Goal: Obtain resource: Download file/media

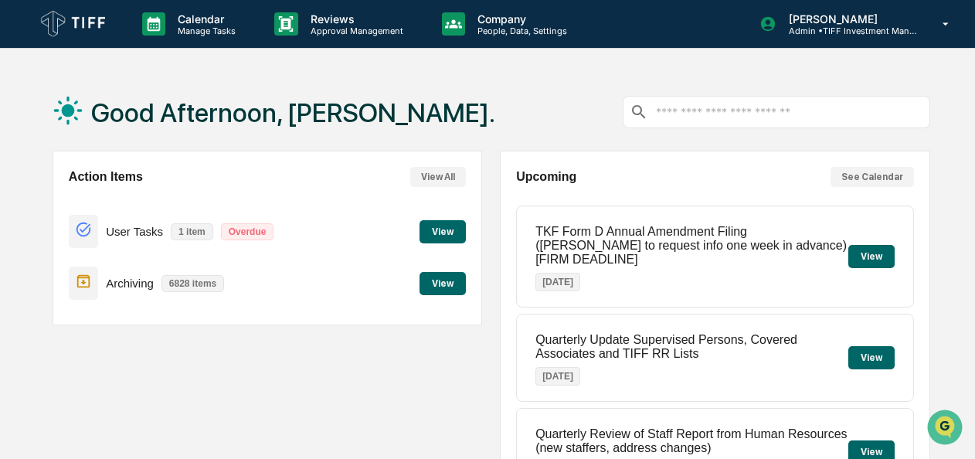
click at [443, 230] on button "View" at bounding box center [443, 231] width 46 height 23
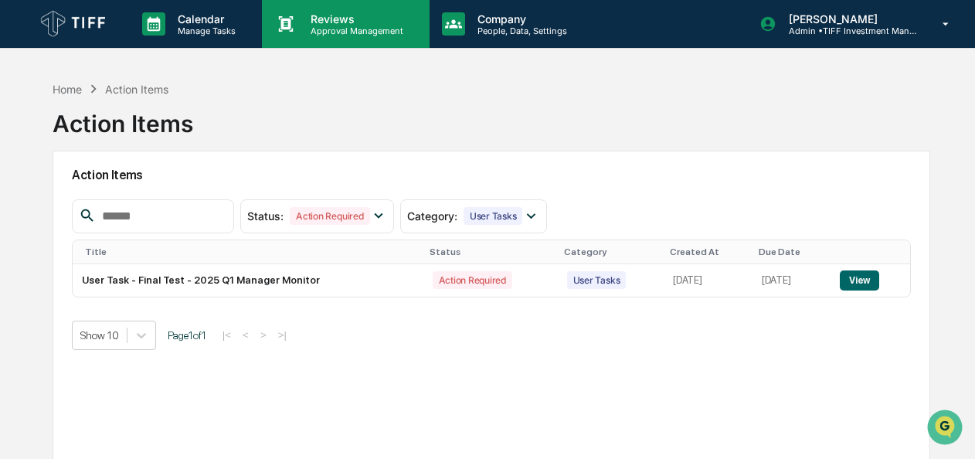
click at [349, 19] on p "Reviews" at bounding box center [354, 18] width 113 height 13
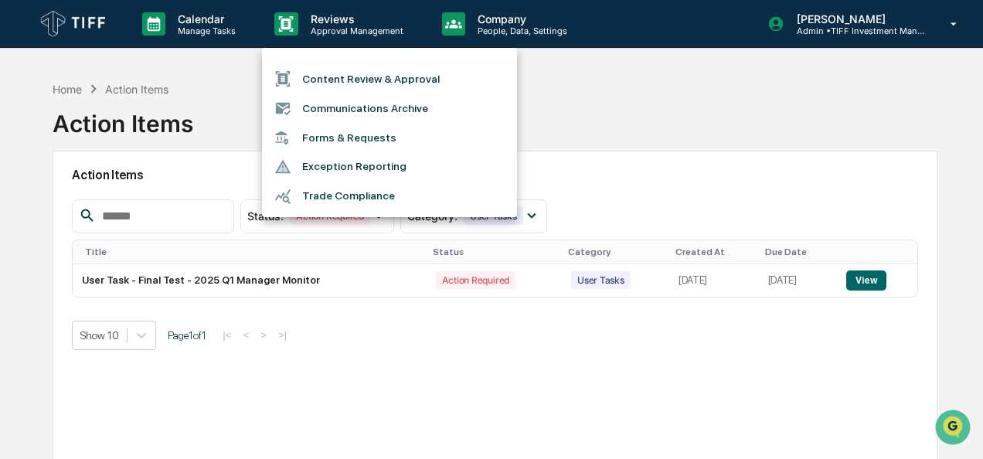
click at [635, 120] on div at bounding box center [491, 229] width 983 height 459
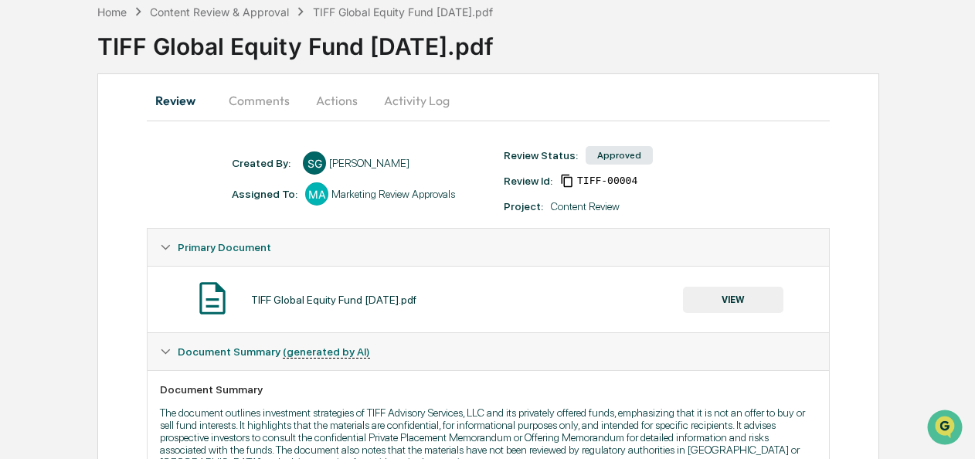
scroll to position [155, 0]
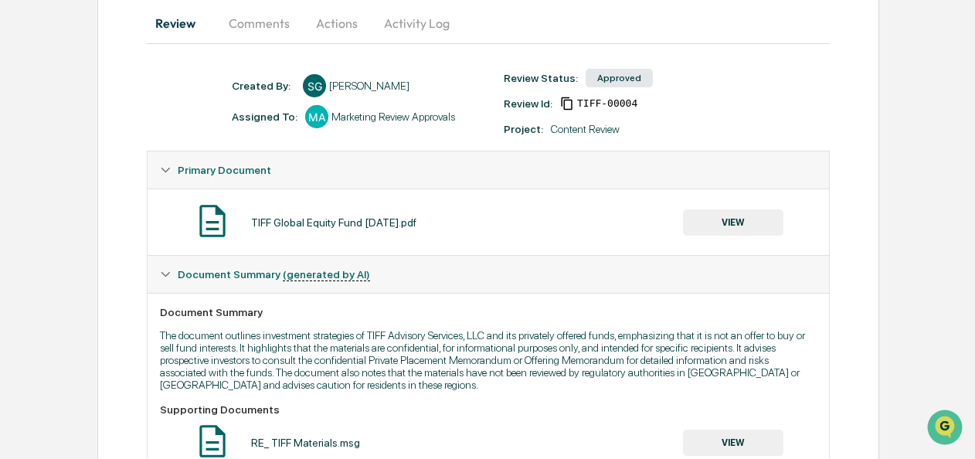
click at [728, 226] on button "VIEW" at bounding box center [733, 222] width 100 height 26
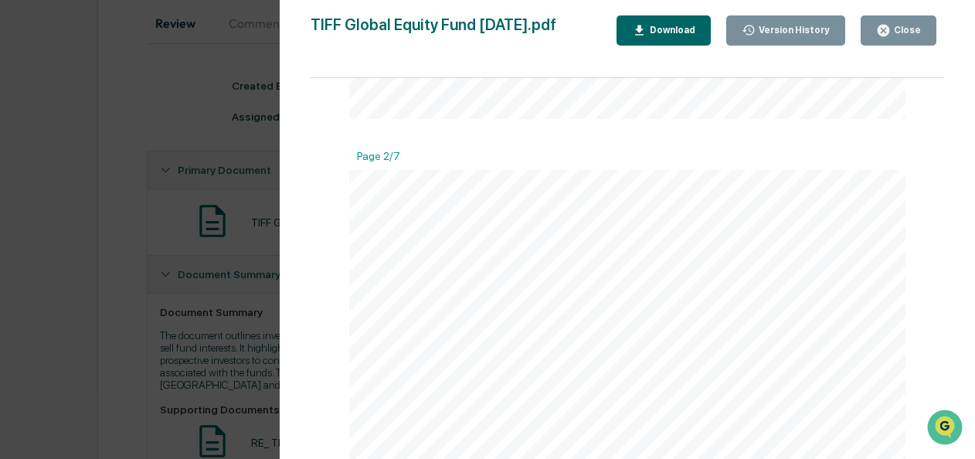
scroll to position [0, 0]
click at [595, 195] on span "TIFF INVESTMENT MANAGEMENT" at bounding box center [639, 200] width 337 height 22
click at [899, 29] on div "Close" at bounding box center [906, 30] width 30 height 11
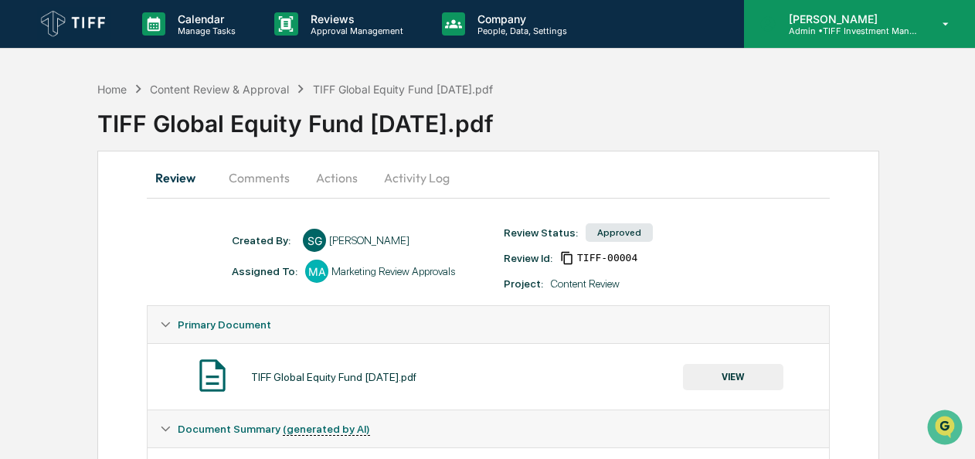
click at [843, 29] on p "Admin • TIFF Investment Management" at bounding box center [849, 31] width 144 height 11
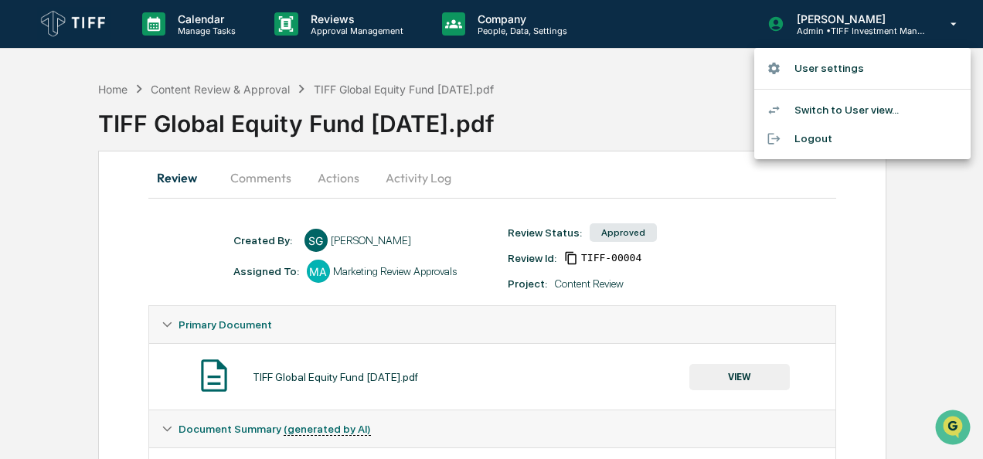
click at [331, 36] on div at bounding box center [491, 229] width 983 height 459
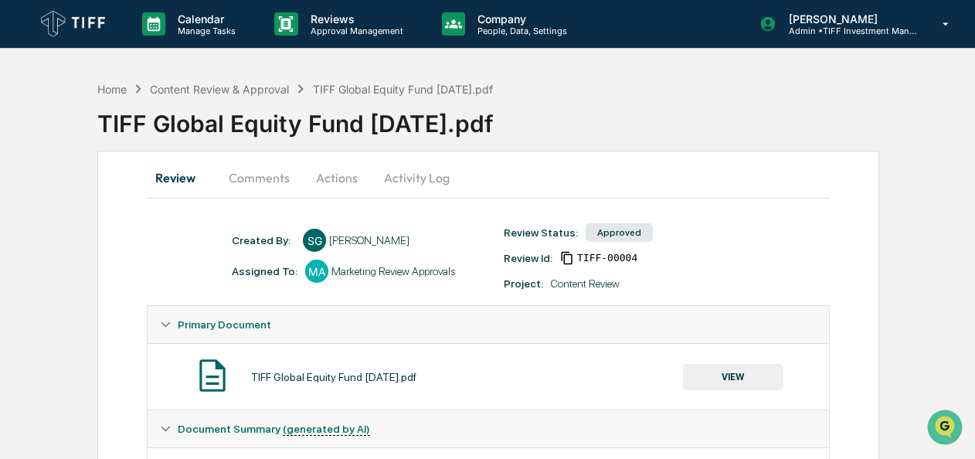
click at [354, 22] on p "Reviews" at bounding box center [354, 18] width 113 height 13
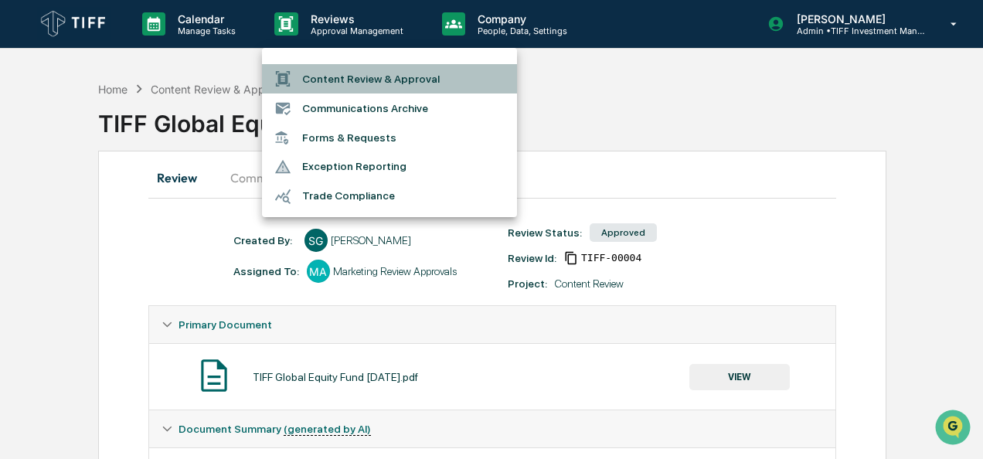
click at [387, 82] on li "Content Review & Approval" at bounding box center [389, 78] width 255 height 29
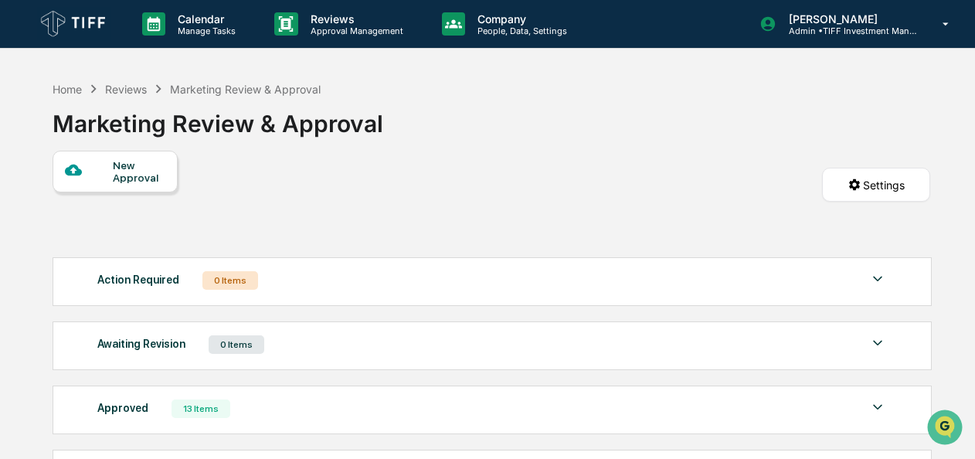
click at [125, 168] on div "New Approval" at bounding box center [139, 171] width 52 height 25
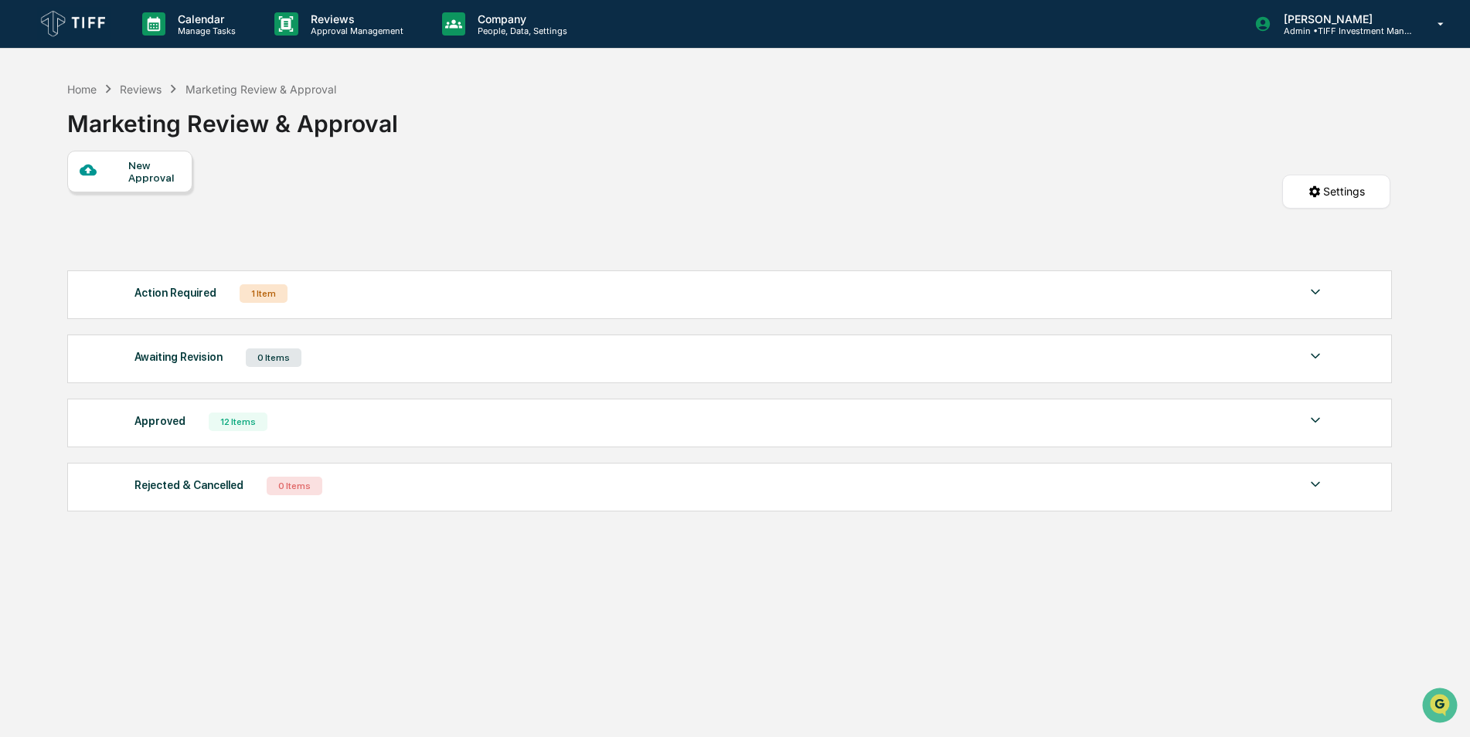
click at [272, 301] on div "1 Item" at bounding box center [264, 293] width 48 height 19
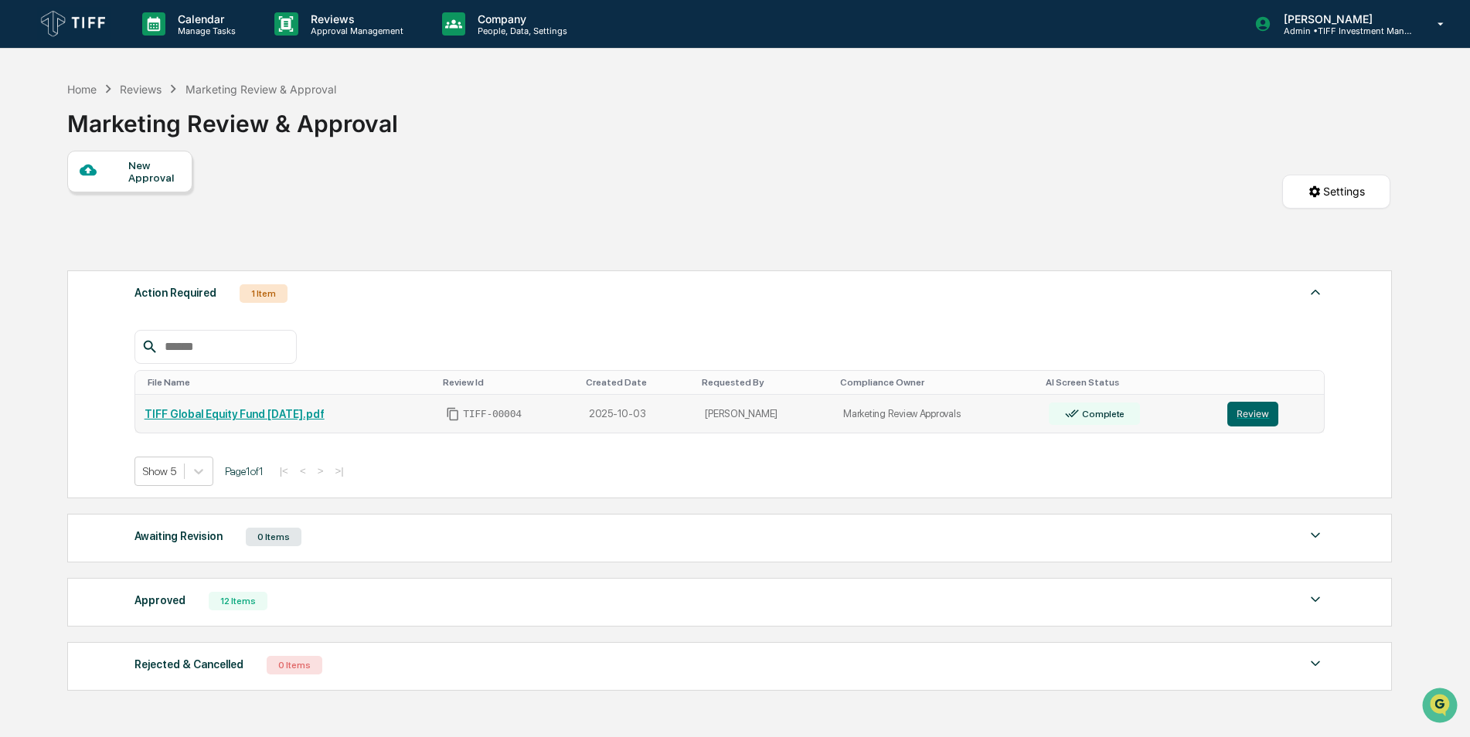
click at [265, 406] on td "TIFF Global Equity Fund [DATE].pdf" at bounding box center [286, 414] width 302 height 38
click at [239, 413] on link "TIFF Global Equity Fund [DATE].pdf" at bounding box center [235, 414] width 180 height 12
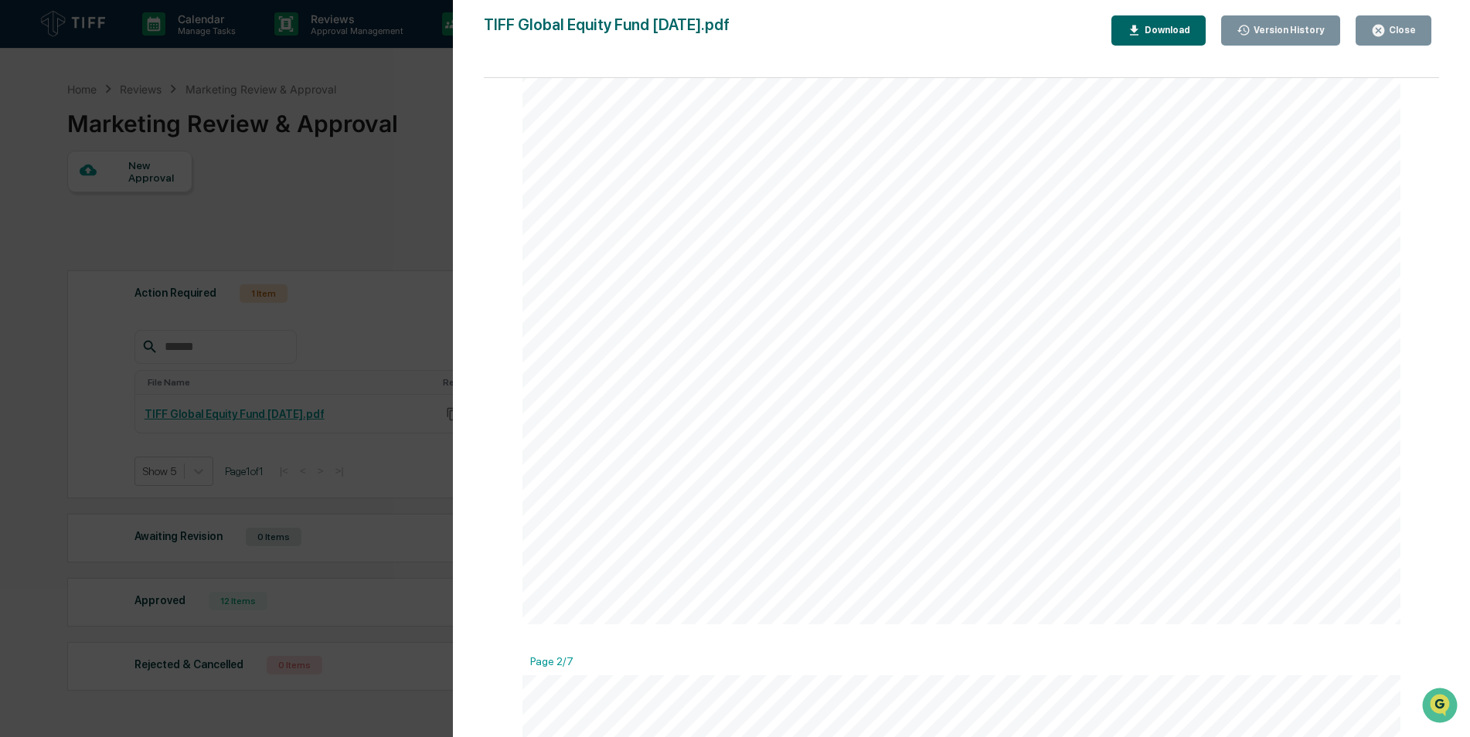
scroll to position [155, 0]
click at [784, 420] on span "were prepared without regard to the specific investment objectives, financial s…" at bounding box center [805, 416] width 549 height 10
click at [670, 394] on span "acting on any information contained in the Materials, prospective investors sho…" at bounding box center [797, 393] width 532 height 10
drag, startPoint x: 791, startPoint y: 351, endPoint x: 814, endPoint y: 347, distance: 22.7
click at [814, 347] on span "and any other investment products or services referenced in the Materials may n…" at bounding box center [810, 346] width 559 height 10
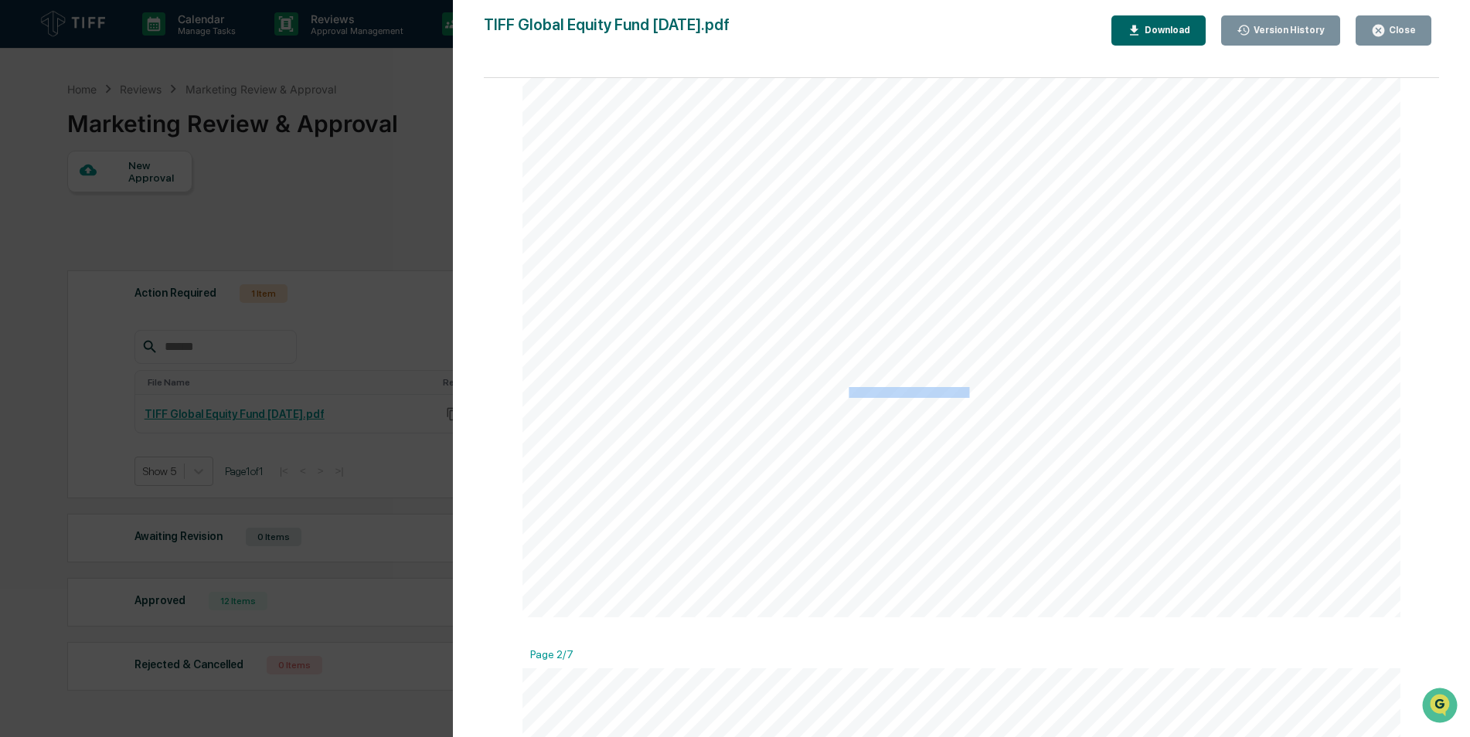
drag, startPoint x: 845, startPoint y: 390, endPoint x: 964, endPoint y: 389, distance: 119.8
click at [964, 389] on span "acting on any information contained in the Materials, prospective investors sho…" at bounding box center [797, 393] width 532 height 10
drag, startPoint x: 1047, startPoint y: 285, endPoint x: 1034, endPoint y: 260, distance: 28.0
click at [982, 260] on div "As requested, these materials (the “Materials”) describe certain investment str…" at bounding box center [961, 288] width 878 height 658
drag, startPoint x: 1014, startPoint y: 347, endPoint x: 1084, endPoint y: 349, distance: 70.3
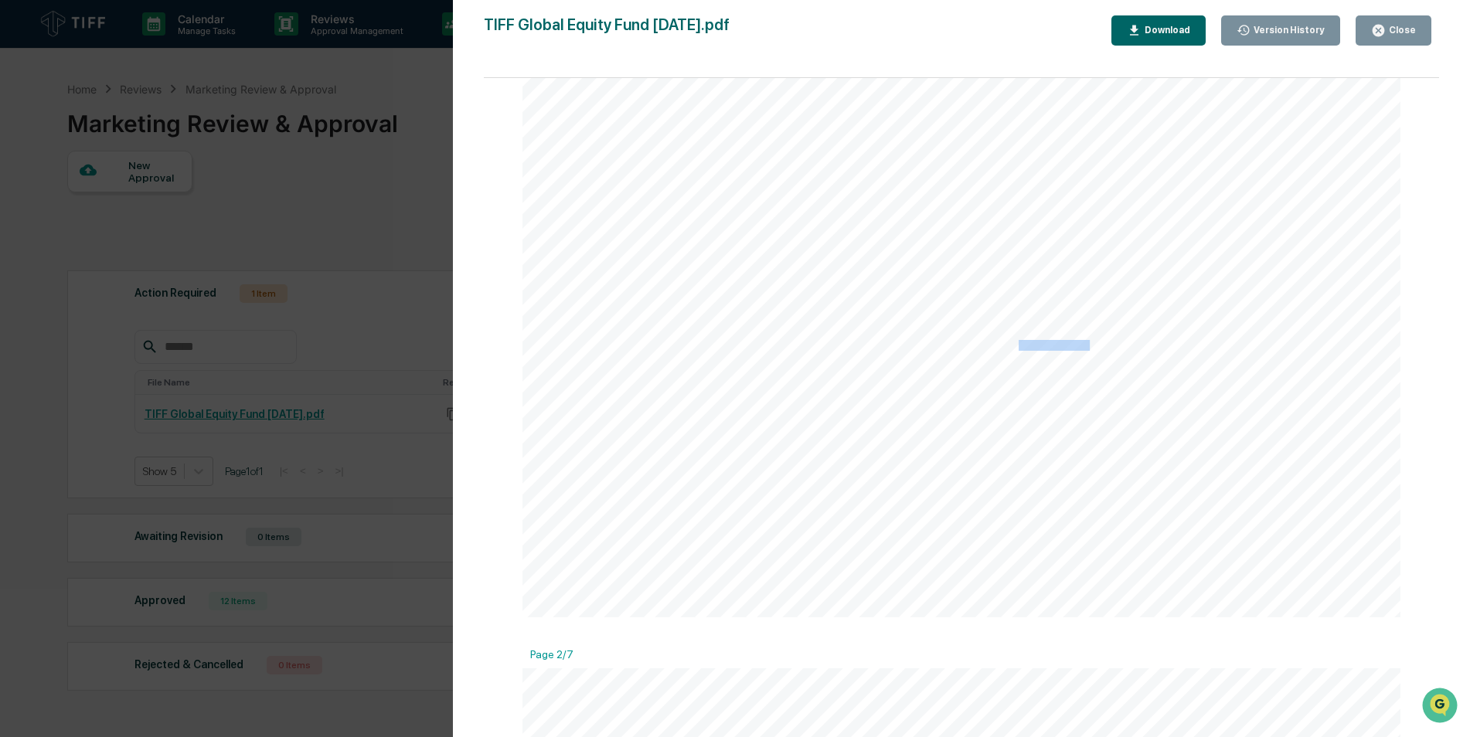
click at [982, 349] on span "and any other investment products or services referenced in the Materials may n…" at bounding box center [810, 346] width 559 height 10
drag, startPoint x: 1084, startPoint y: 349, endPoint x: 1012, endPoint y: 390, distance: 83.8
click at [982, 390] on span "acting on any information contained in the Materials, prospective investors sho…" at bounding box center [797, 393] width 532 height 10
click at [982, 458] on span "investors should rely solely on the OM and related subscription materials for i…" at bounding box center [799, 463] width 536 height 10
click at [827, 458] on span "The Materials have been furnished on a confidential basis, solely for informati…" at bounding box center [808, 510] width 554 height 10
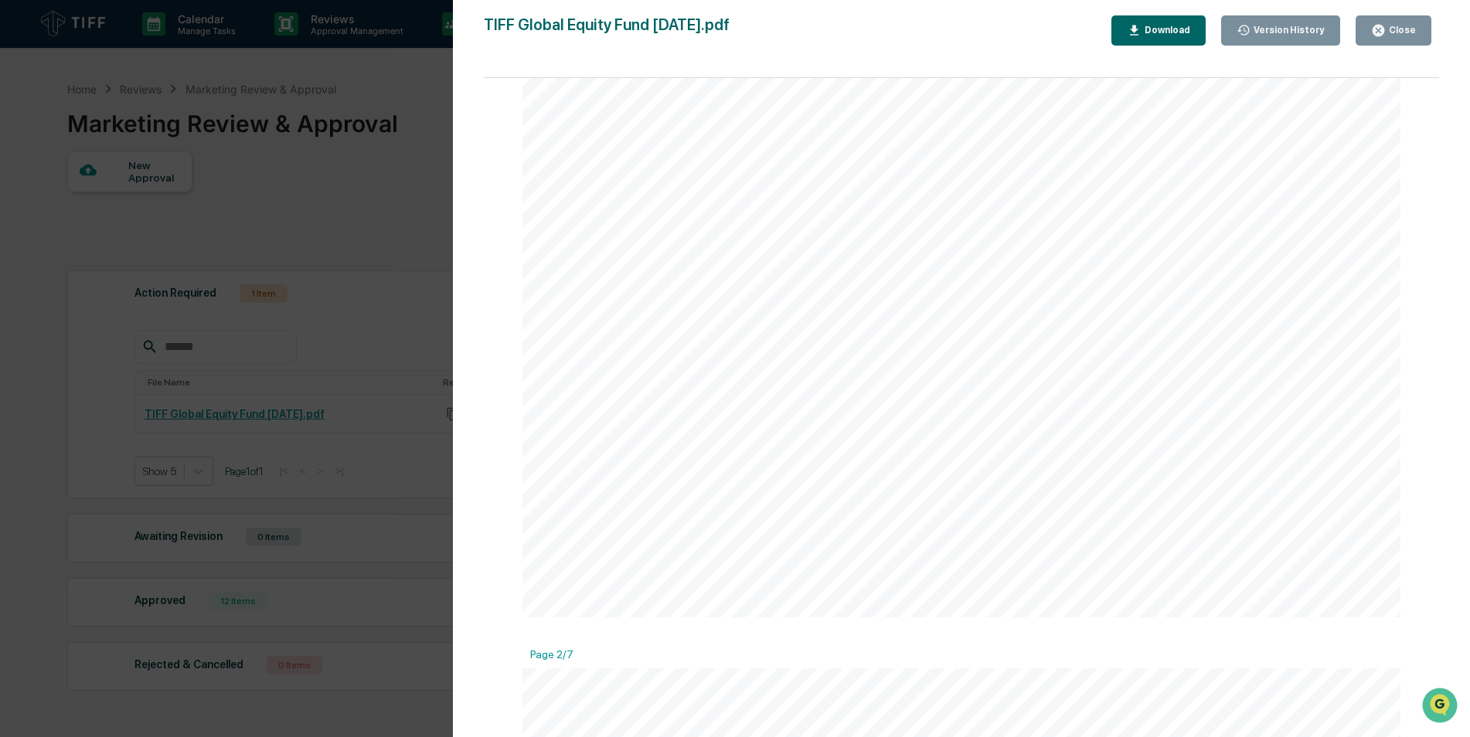
click at [982, 345] on span "and any other investment products or services referenced in the Materials may n…" at bounding box center [810, 346] width 559 height 10
click at [982, 29] on div "Download" at bounding box center [1165, 30] width 49 height 11
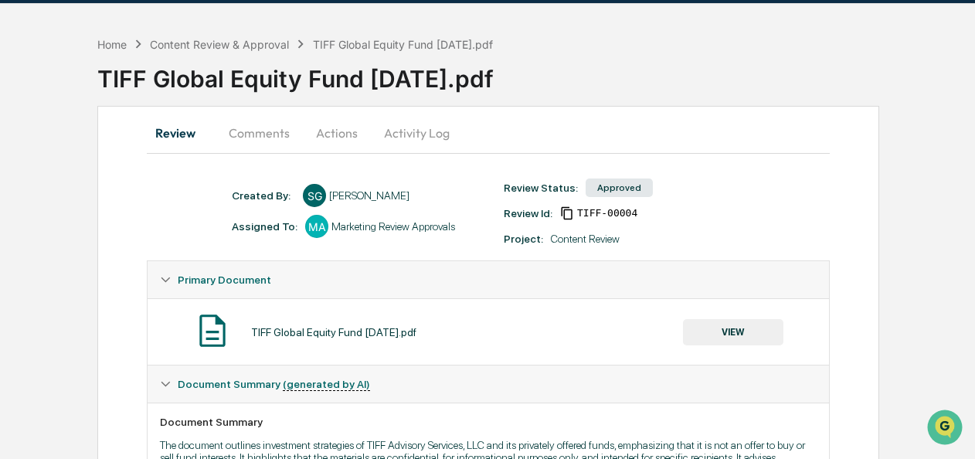
scroll to position [155, 0]
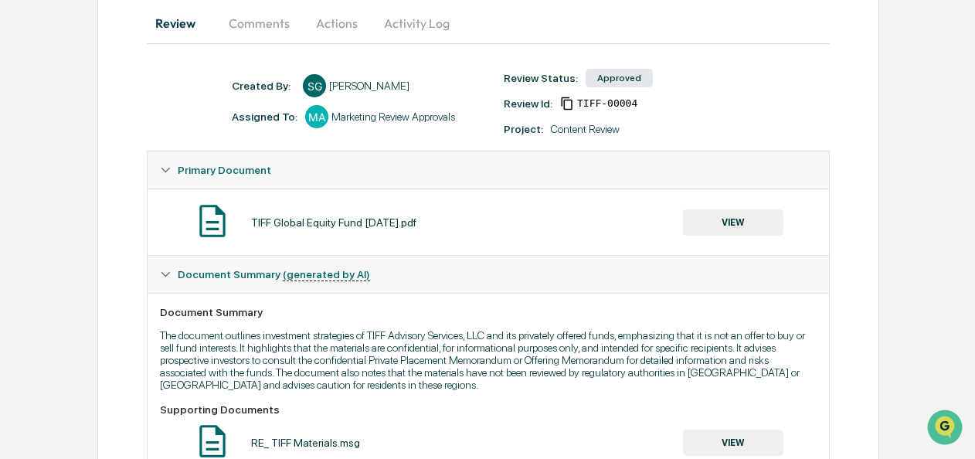
click at [732, 219] on button "VIEW" at bounding box center [733, 222] width 100 height 26
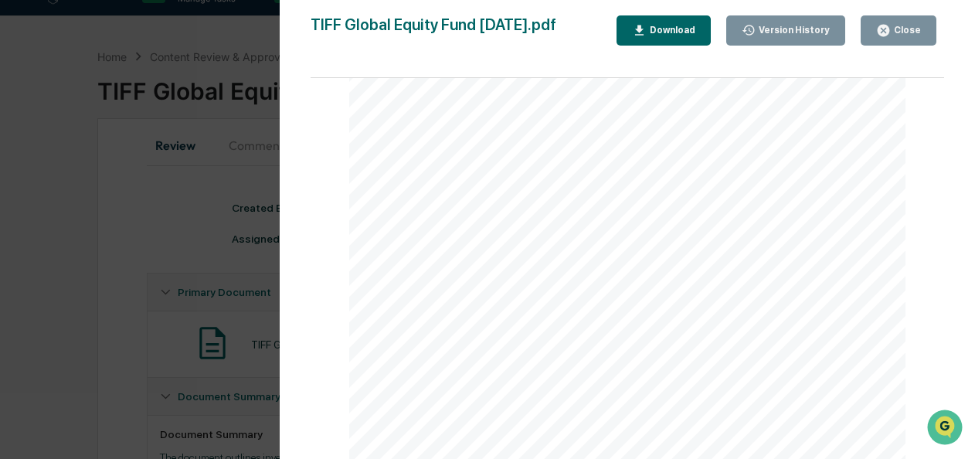
scroll to position [0, 0]
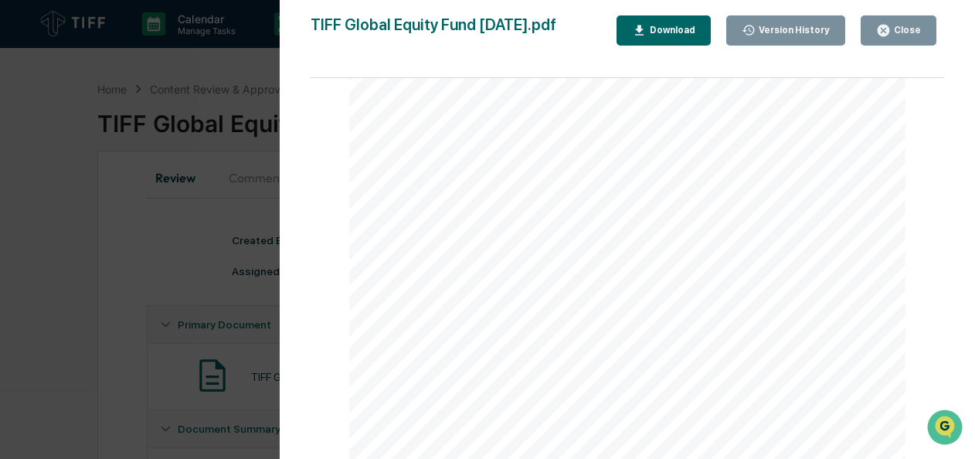
click at [696, 34] on div "Download" at bounding box center [671, 30] width 49 height 11
click at [781, 31] on div "Version History" at bounding box center [793, 30] width 74 height 11
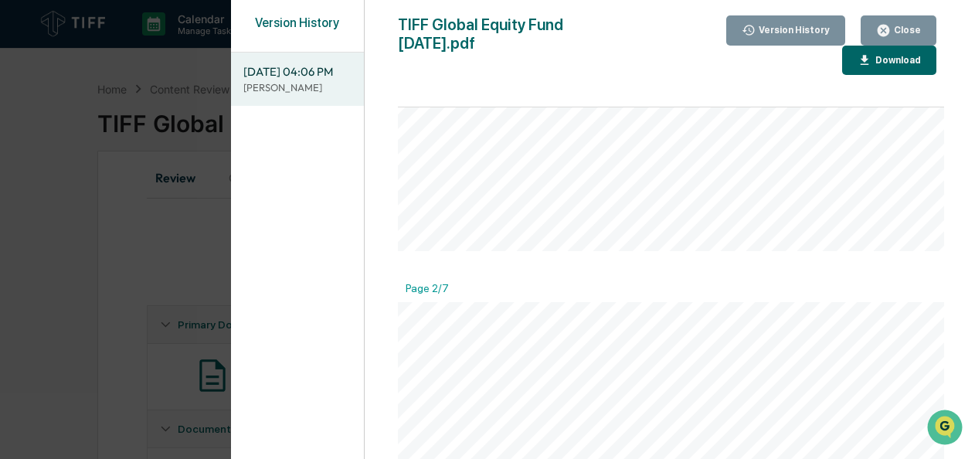
scroll to position [464, 0]
click at [474, 261] on span "fees and expenses that exceeds the MSCI" at bounding box center [507, 265] width 165 height 9
click at [70, 114] on div "Version History 10/03/2025, 04:06 PM Samantha Gross TIFF Global Equity Fund 06.…" at bounding box center [487, 229] width 975 height 459
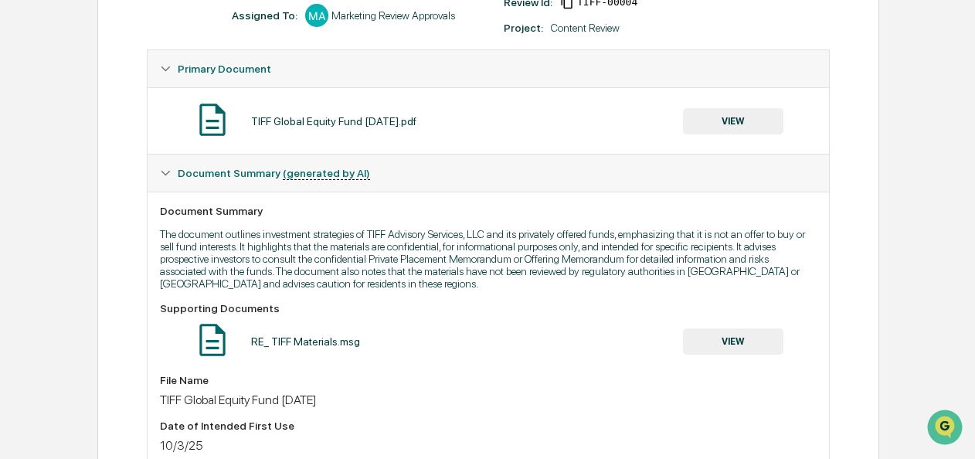
scroll to position [232, 0]
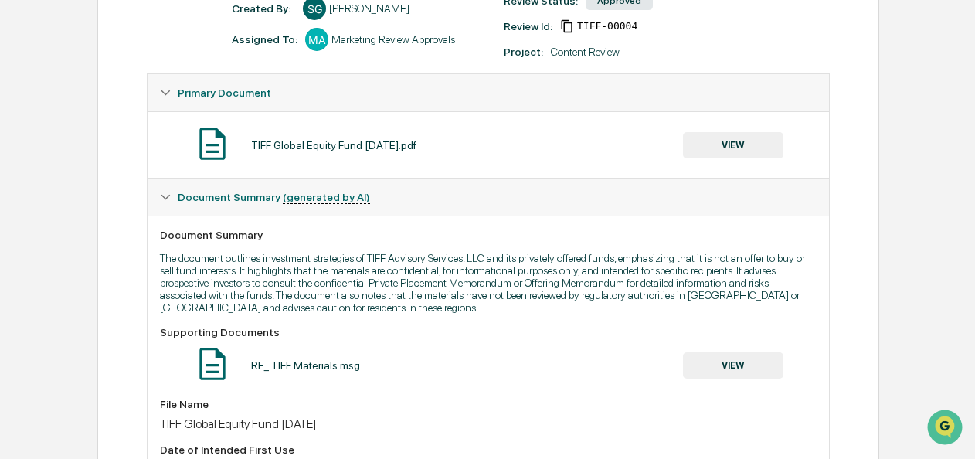
click at [213, 199] on span "Document Summary (generated by AI)" at bounding box center [274, 197] width 192 height 12
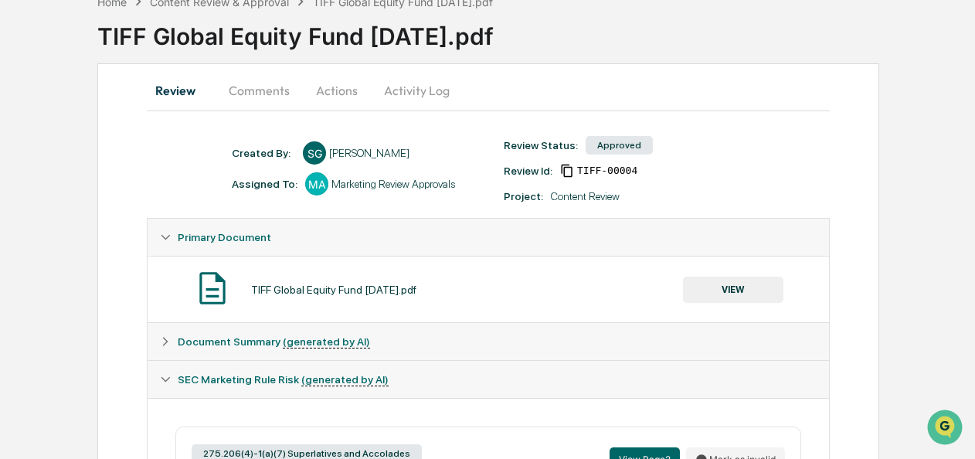
scroll to position [83, 0]
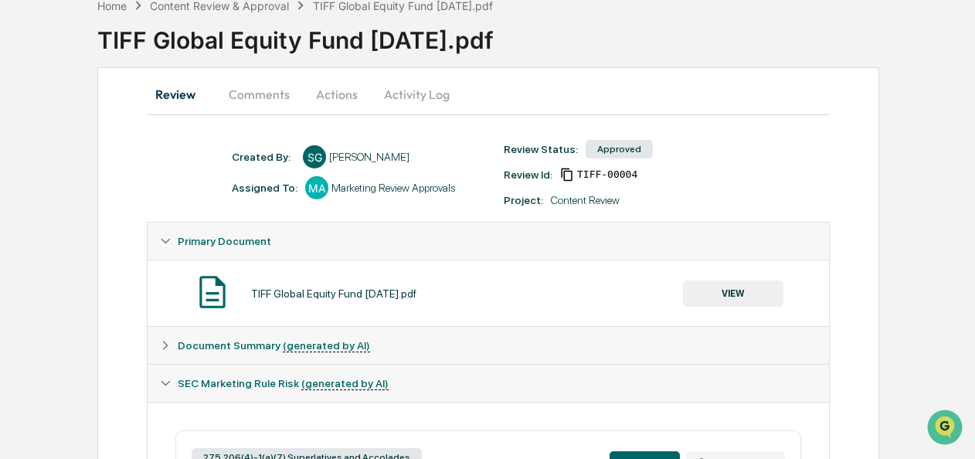
drag, startPoint x: 259, startPoint y: 90, endPoint x: 260, endPoint y: 100, distance: 10.1
click at [260, 100] on button "Comments" at bounding box center [259, 94] width 86 height 37
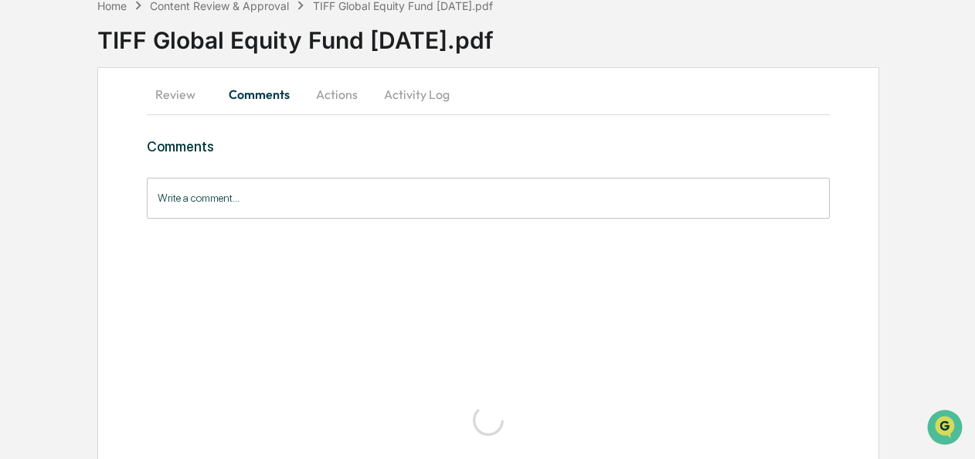
scroll to position [0, 0]
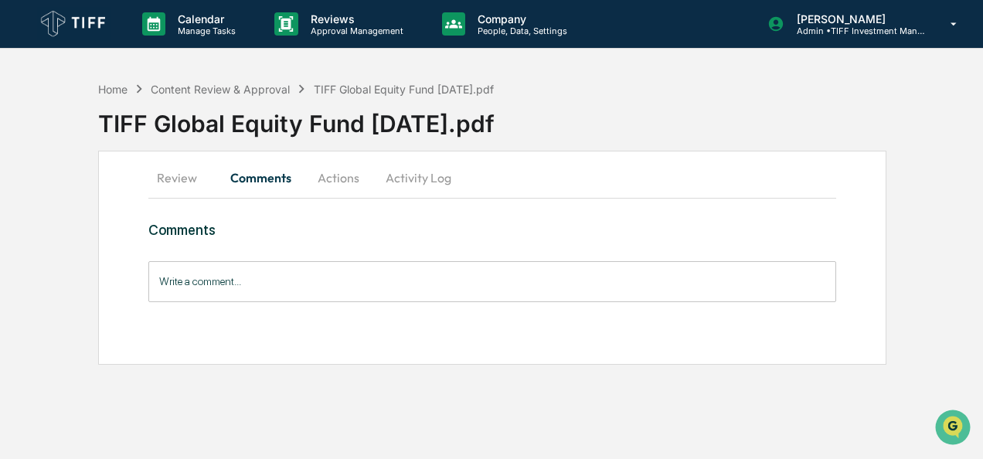
click at [342, 186] on button "Actions" at bounding box center [339, 177] width 70 height 37
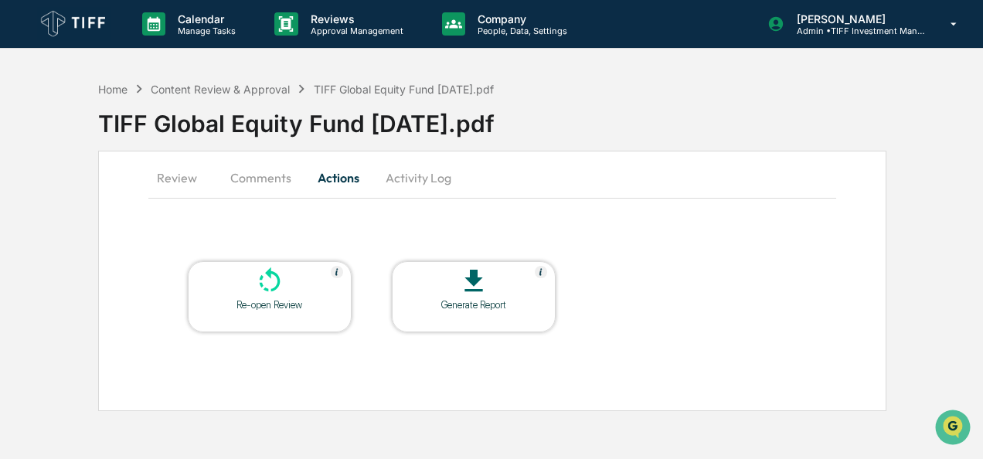
click at [275, 283] on icon at bounding box center [269, 281] width 31 height 31
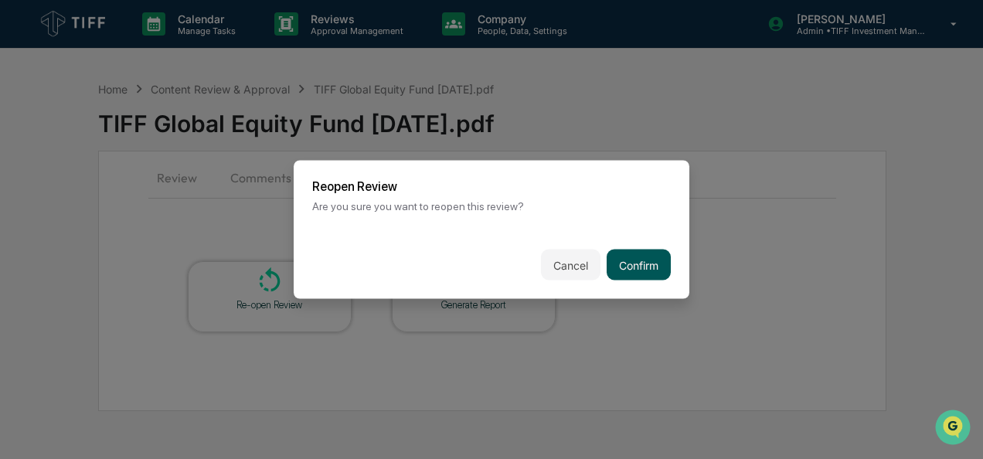
click at [631, 267] on button "Confirm" at bounding box center [639, 265] width 64 height 31
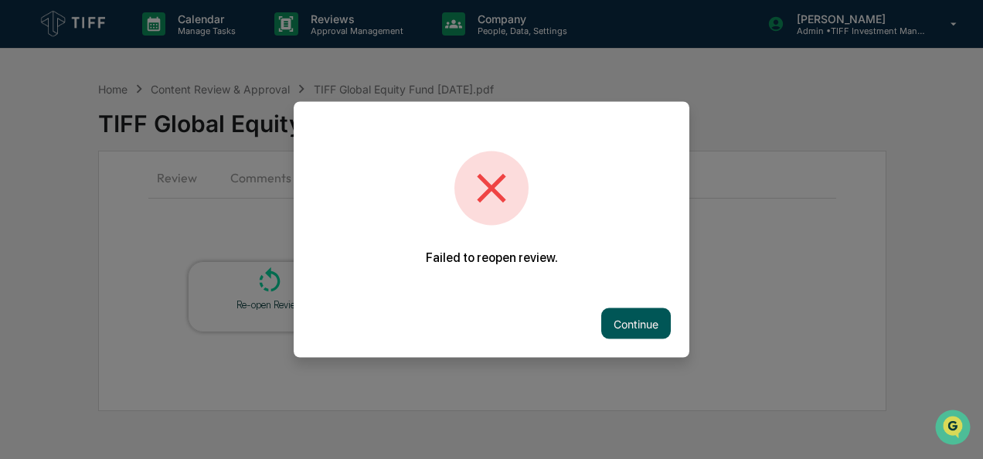
click at [620, 318] on button "Continue" at bounding box center [636, 323] width 70 height 31
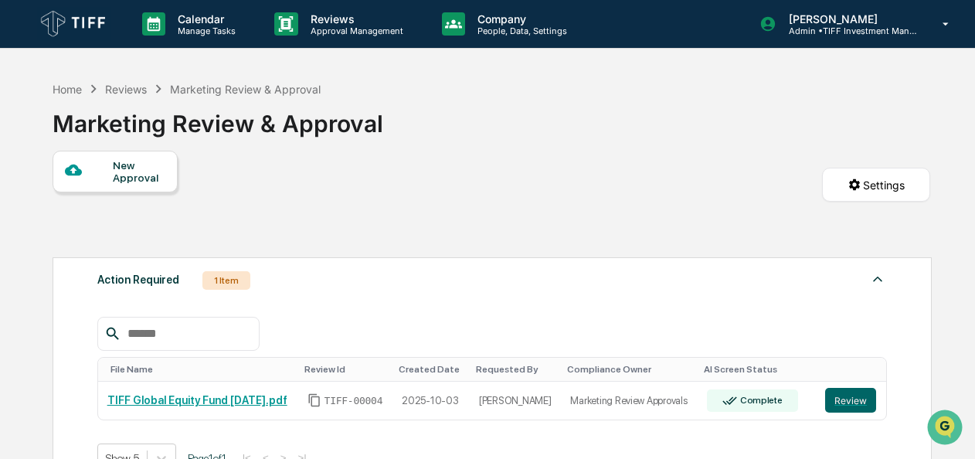
scroll to position [232, 0]
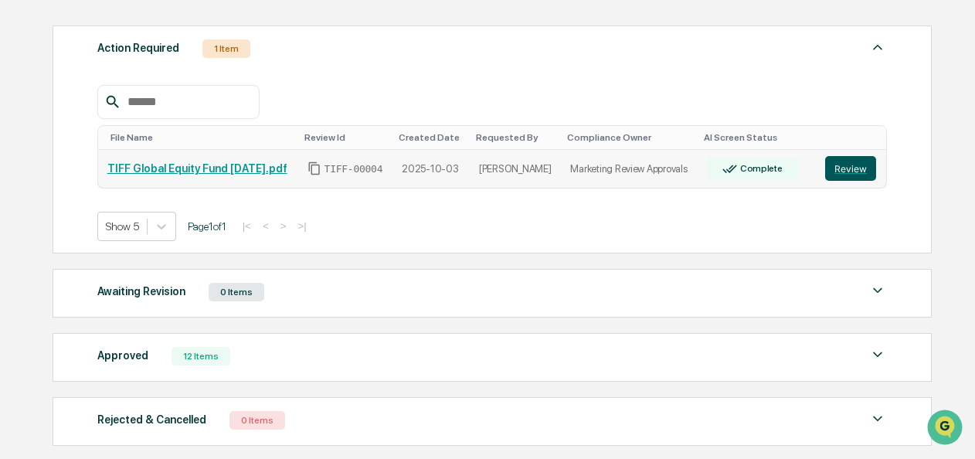
click at [862, 165] on button "Review" at bounding box center [850, 168] width 51 height 25
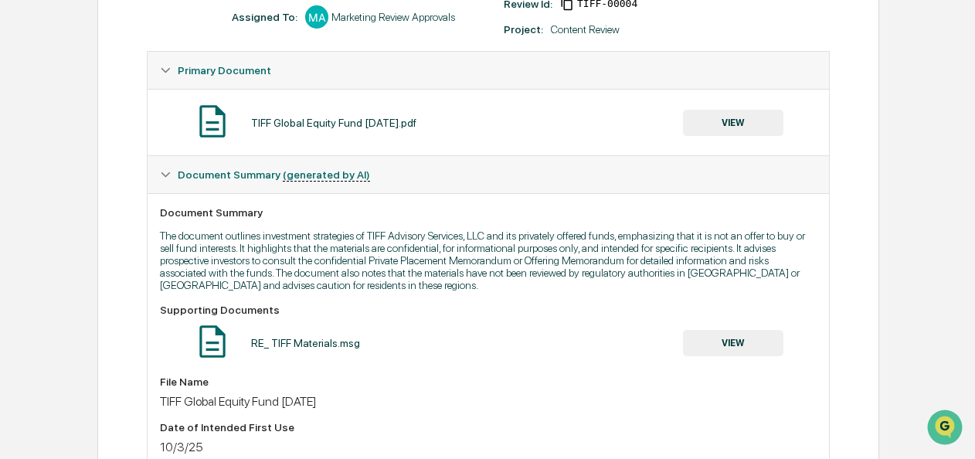
scroll to position [232, 0]
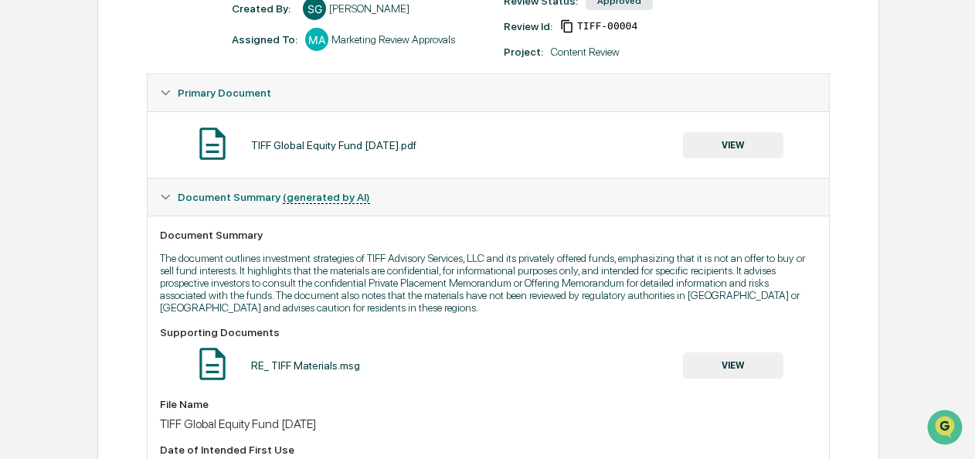
click at [229, 145] on img at bounding box center [212, 143] width 39 height 39
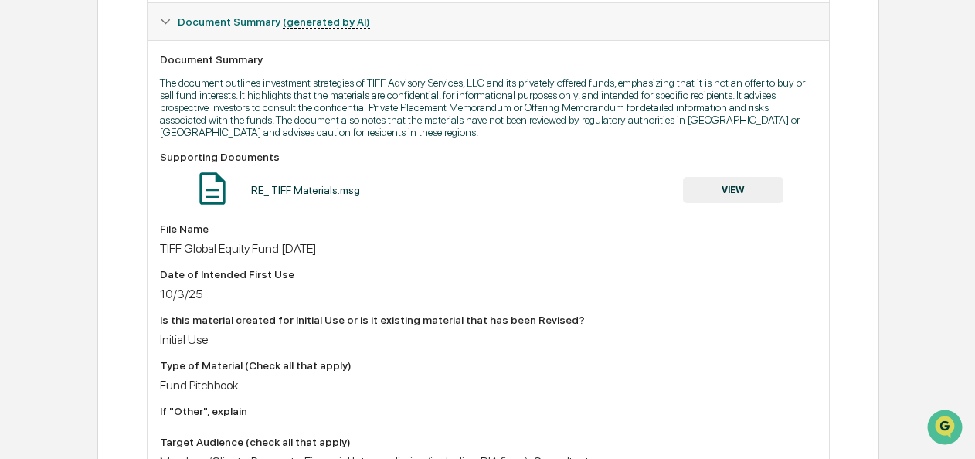
scroll to position [464, 0]
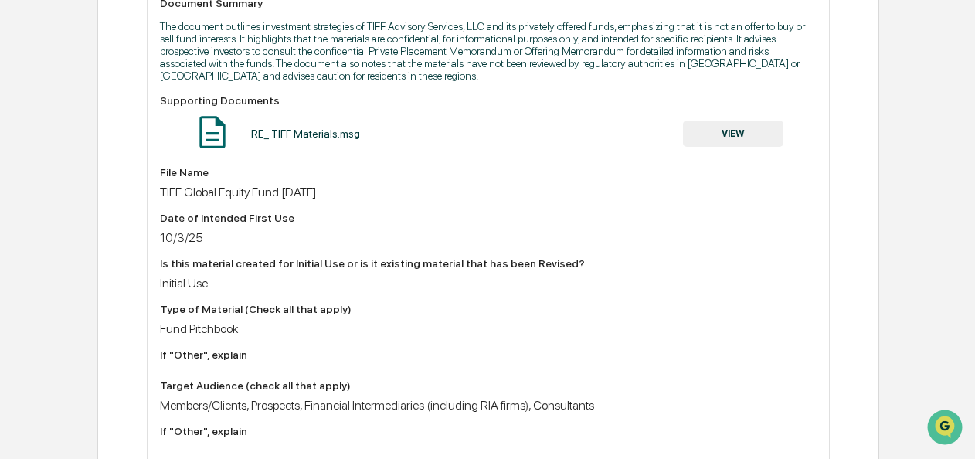
click at [726, 136] on button "VIEW" at bounding box center [733, 134] width 100 height 26
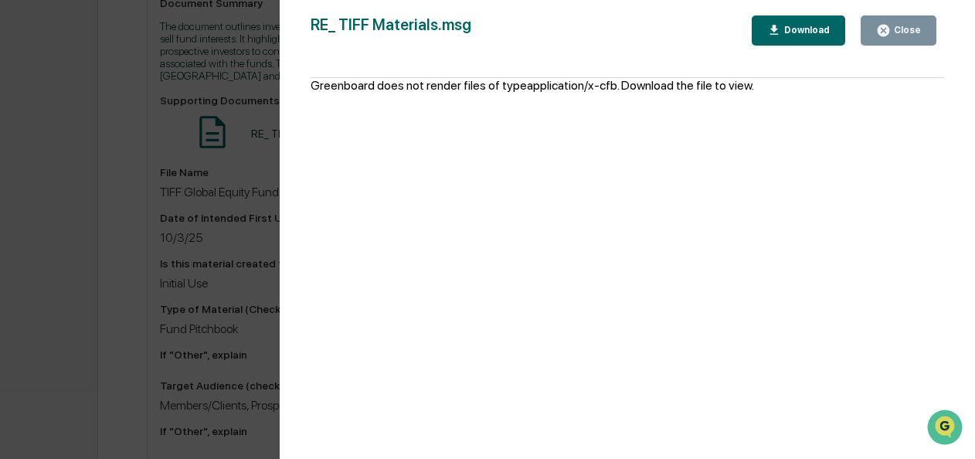
click at [889, 32] on icon "button" at bounding box center [884, 31] width 12 height 12
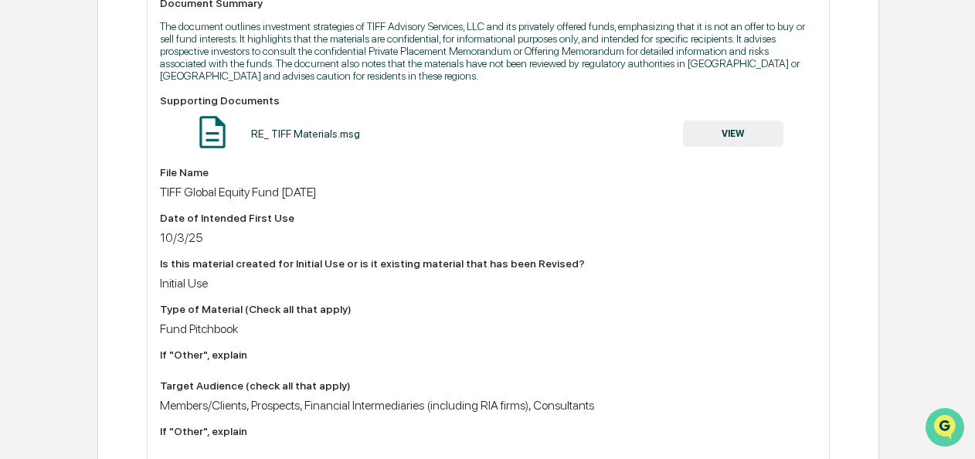
click at [944, 423] on img "Open customer support" at bounding box center [945, 427] width 39 height 31
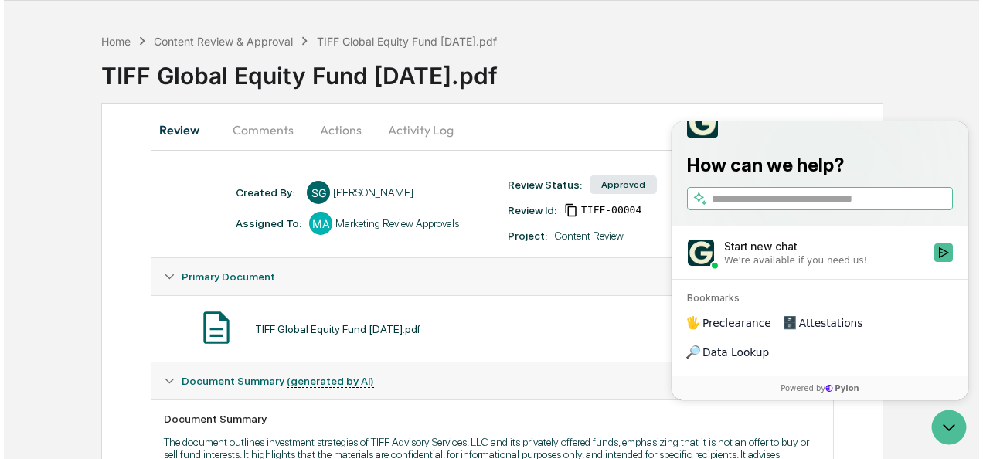
scroll to position [0, 0]
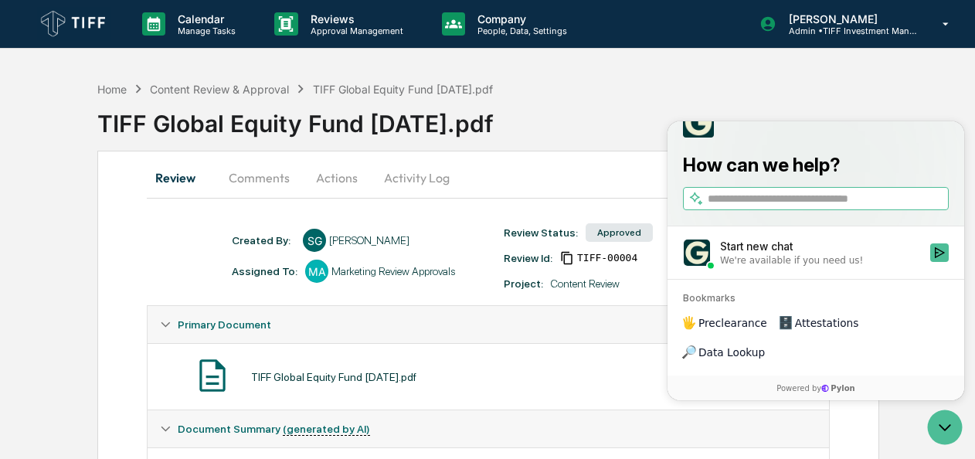
click at [815, 86] on div "Home Content Review & Approval TIFF Global Equity Fund 06.30.25.pdf TIFF Global…" at bounding box center [536, 111] width 878 height 63
click at [840, 91] on div "Home Content Review & Approval TIFF Global Equity Fund 06.30.25.pdf TIFF Global…" at bounding box center [536, 111] width 878 height 63
click at [236, 176] on button "Comments" at bounding box center [259, 177] width 86 height 37
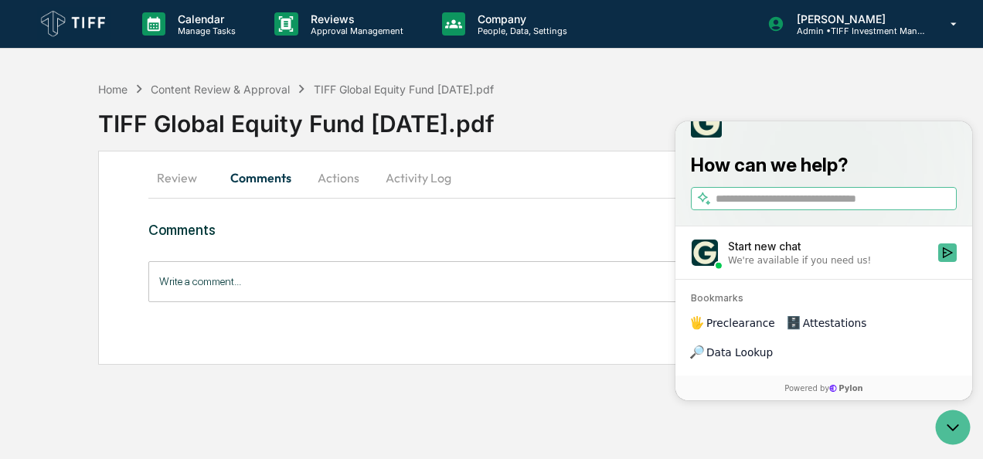
click at [348, 182] on button "Actions" at bounding box center [339, 177] width 70 height 37
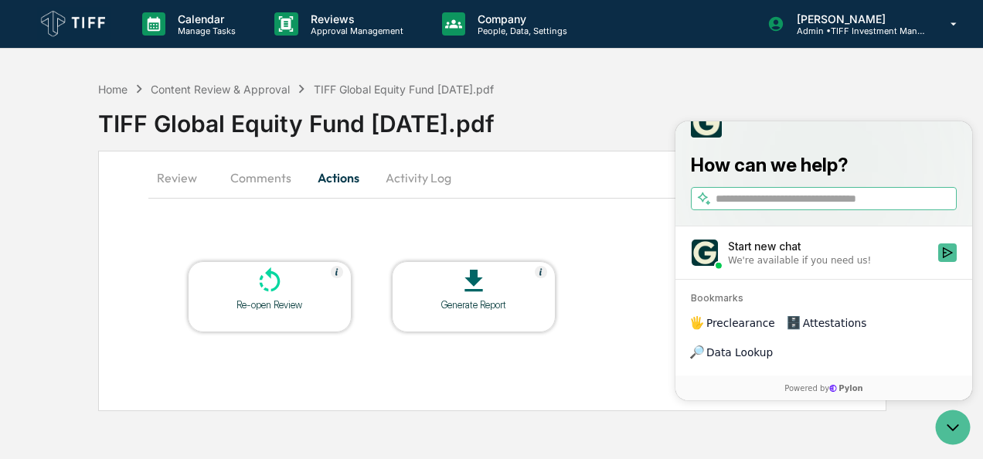
click at [413, 176] on button "Activity Log" at bounding box center [418, 177] width 90 height 37
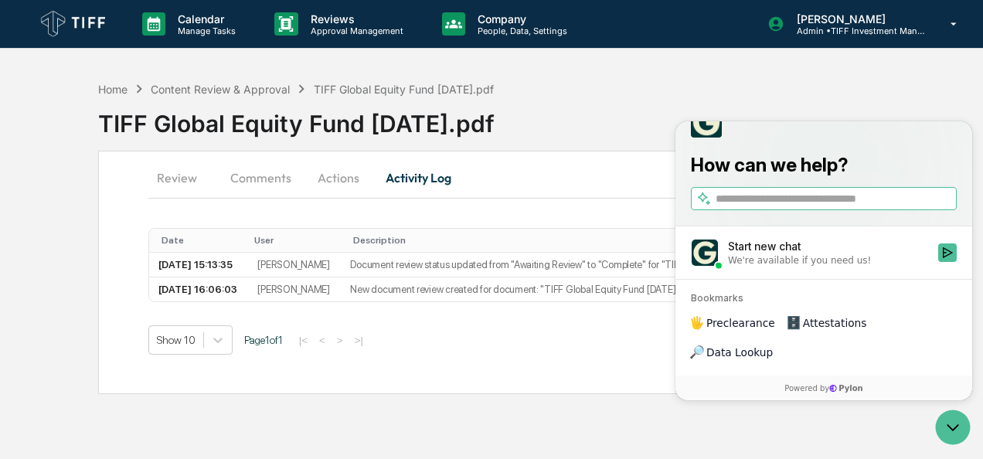
drag, startPoint x: 65, startPoint y: 277, endPoint x: 590, endPoint y: 113, distance: 550.7
click at [590, 113] on div "TIFF Global Equity Fund [DATE].pdf" at bounding box center [540, 117] width 885 height 40
click at [886, 107] on div "TIFF Global Equity Fund [DATE].pdf" at bounding box center [540, 117] width 885 height 40
click at [640, 408] on div "Calendar Manage Tasks Reviews Approval Management Company People, Data, Setting…" at bounding box center [491, 229] width 983 height 459
click at [954, 261] on button "Start new chat We're available if you need us!" at bounding box center [947, 252] width 19 height 19
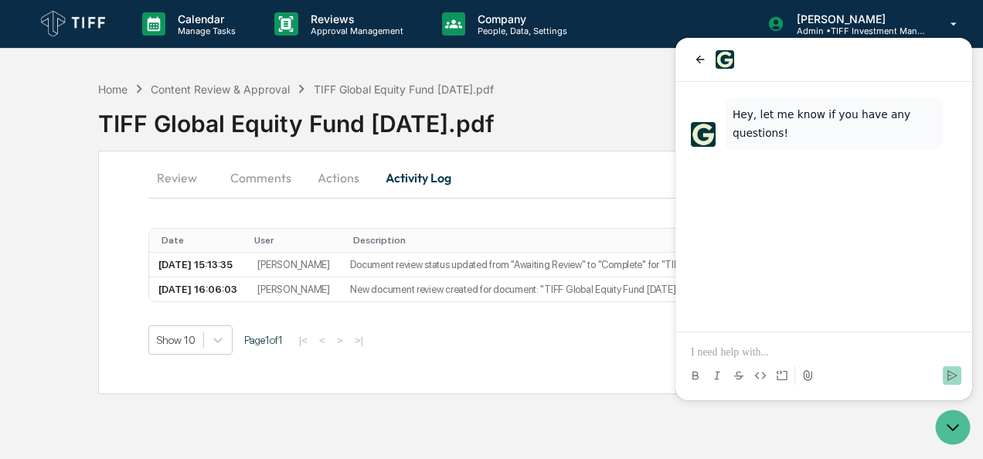
click at [770, 430] on div "Calendar Manage Tasks Reviews Approval Management Company People, Data, Setting…" at bounding box center [491, 229] width 983 height 459
click at [696, 56] on icon "back" at bounding box center [700, 59] width 12 height 12
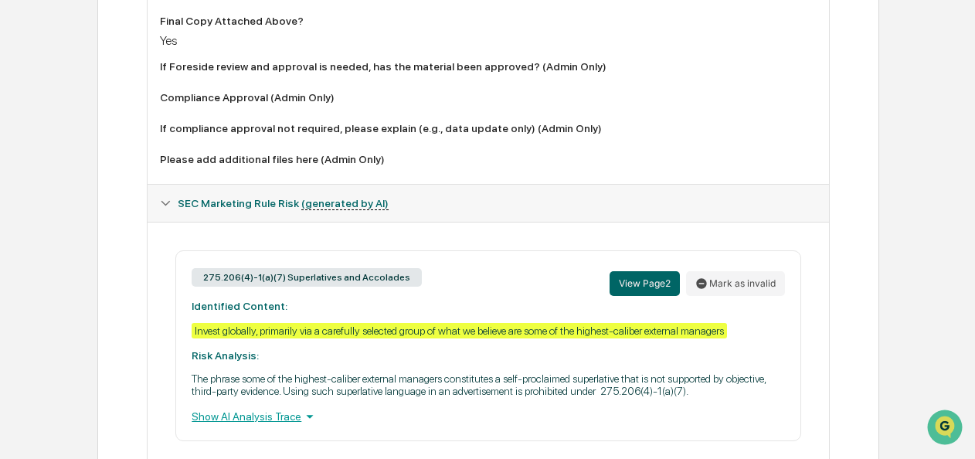
scroll to position [1541, 0]
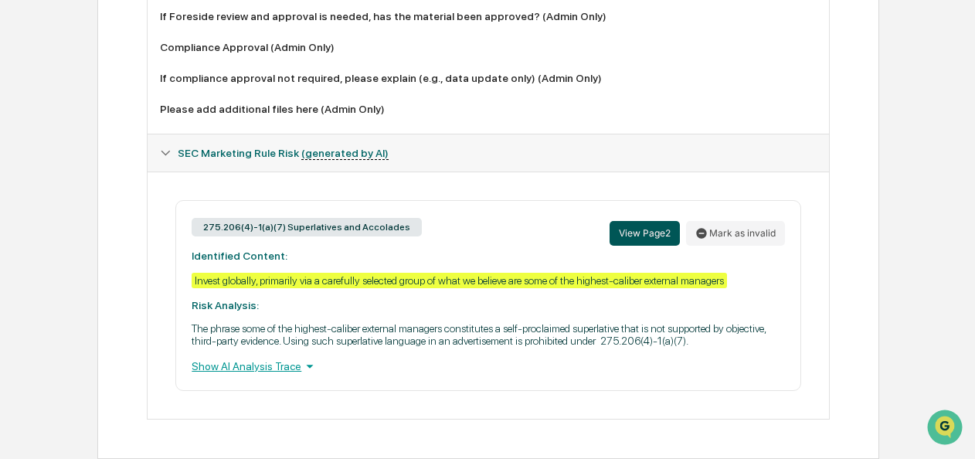
click at [646, 230] on button "View Page 2" at bounding box center [645, 233] width 70 height 25
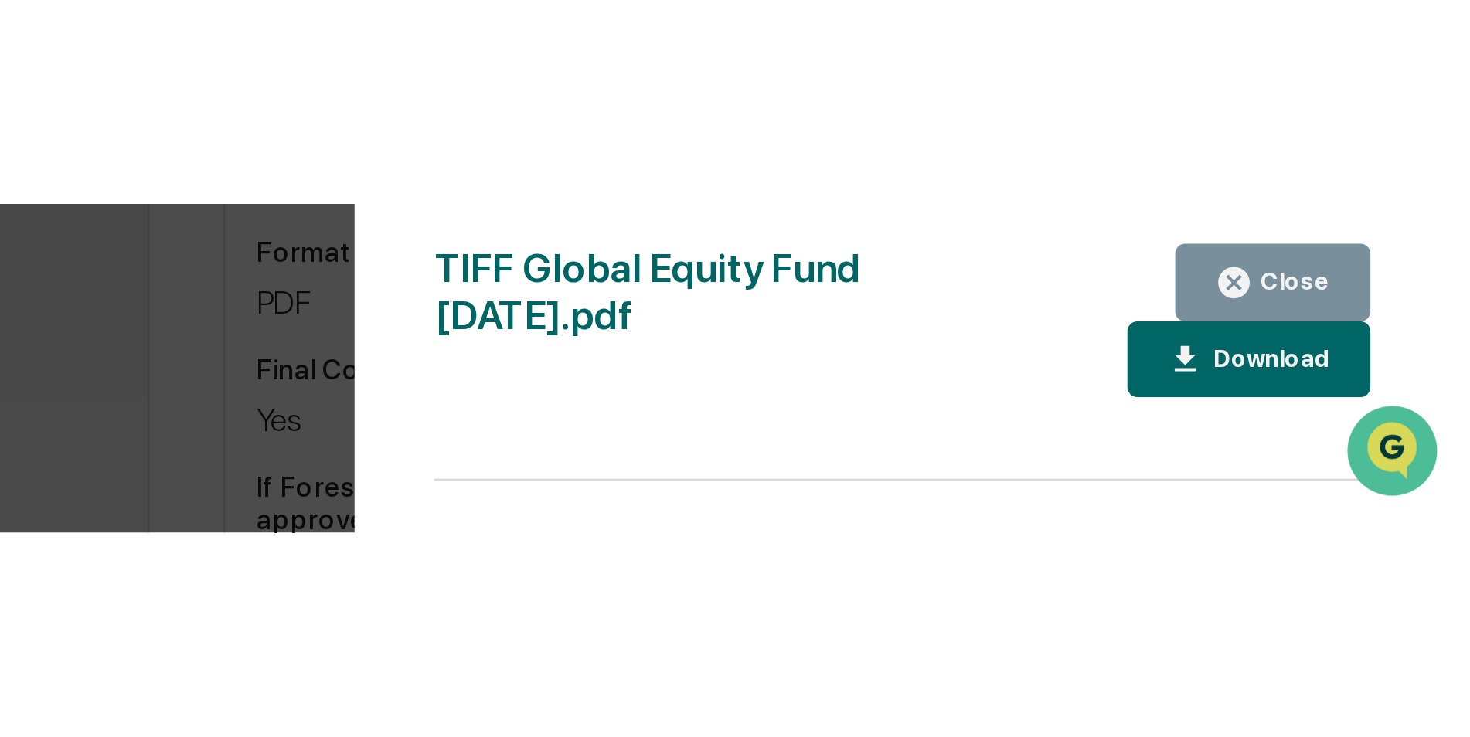
scroll to position [1201, 0]
